Goal: Check status: Check status

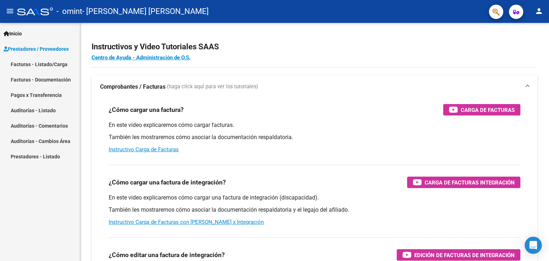
click at [56, 60] on link "Facturas - Listado/Carga" at bounding box center [40, 63] width 80 height 15
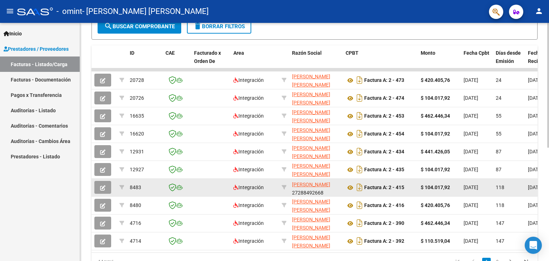
scroll to position [9, 0]
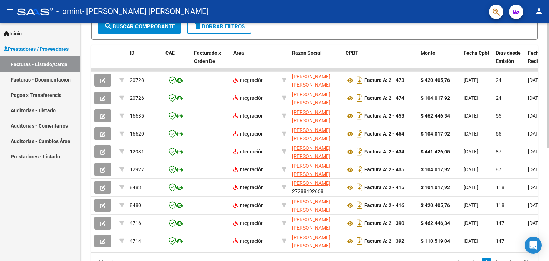
click at [523, 259] on div "14 total 1 2" at bounding box center [315, 262] width 446 height 18
click at [518, 258] on div "14 total 1 2" at bounding box center [315, 262] width 446 height 18
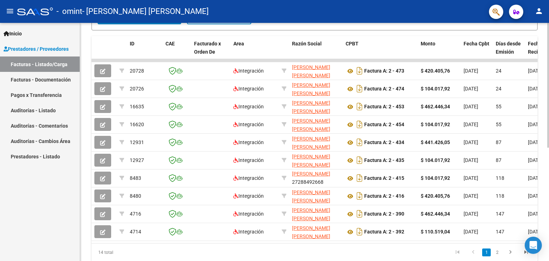
scroll to position [189, 0]
drag, startPoint x: 214, startPoint y: 257, endPoint x: 258, endPoint y: 255, distance: 44.7
click at [260, 255] on div "14 total 1 2" at bounding box center [315, 252] width 446 height 18
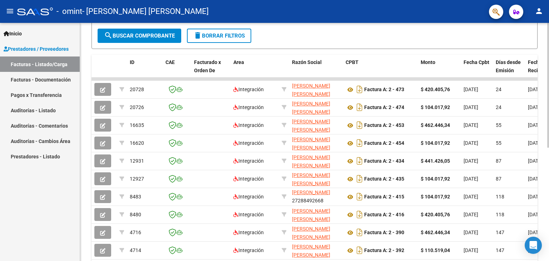
scroll to position [153, 0]
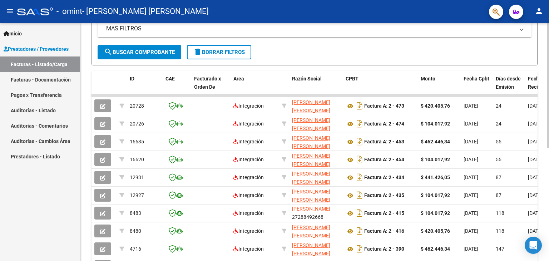
click at [219, 245] on datatable-scroller "20728 Integración [PERSON_NAME] [PERSON_NAME] 27288492668 Factura A: 2 - 473 $ …" at bounding box center [315, 185] width 446 height 182
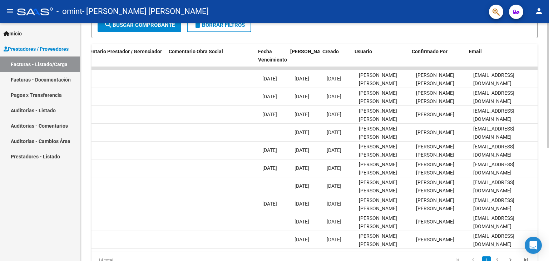
scroll to position [0, 1061]
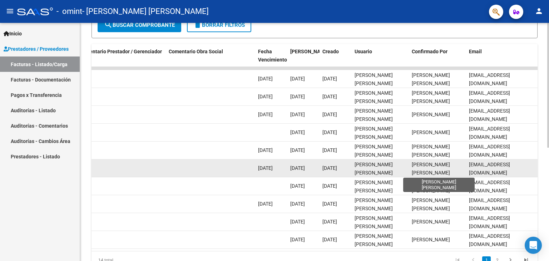
click at [428, 166] on span "[PERSON_NAME] [PERSON_NAME]" at bounding box center [431, 169] width 38 height 14
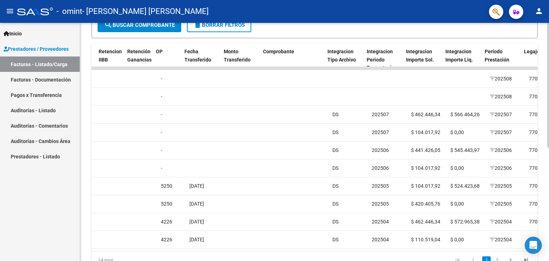
scroll to position [0, 538]
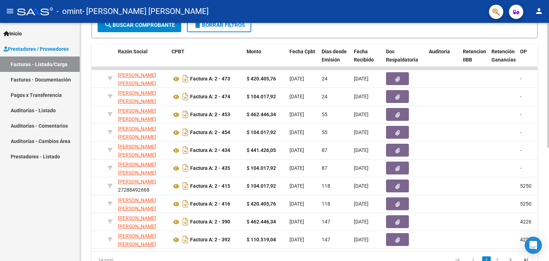
drag, startPoint x: 343, startPoint y: 250, endPoint x: 259, endPoint y: 251, distance: 84.0
click at [255, 251] on datatable-body "20728 Integración [PERSON_NAME] [PERSON_NAME] 27288492668 Factura A: 2 - 473 $ …" at bounding box center [315, 159] width 446 height 184
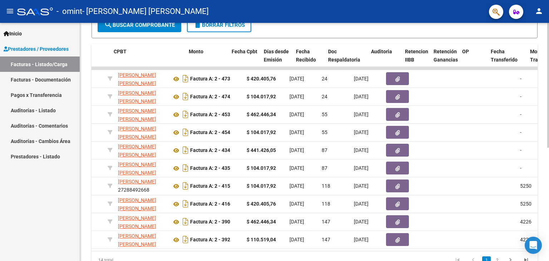
scroll to position [0, 232]
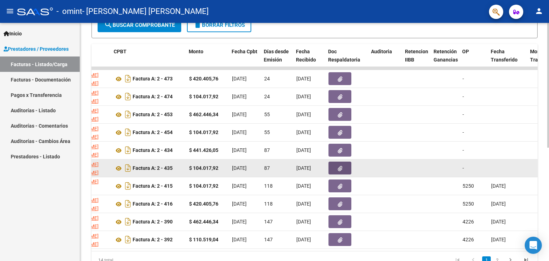
click at [340, 167] on icon "button" at bounding box center [340, 168] width 5 height 5
